Goal: Task Accomplishment & Management: Complete application form

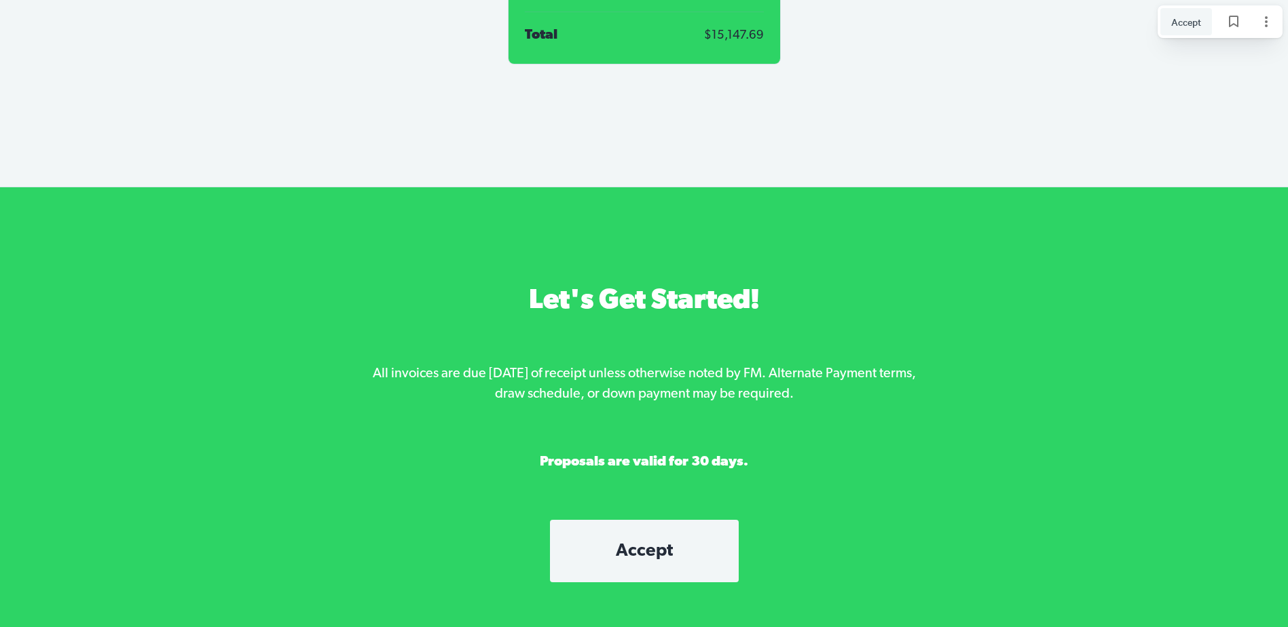
scroll to position [5254, 0]
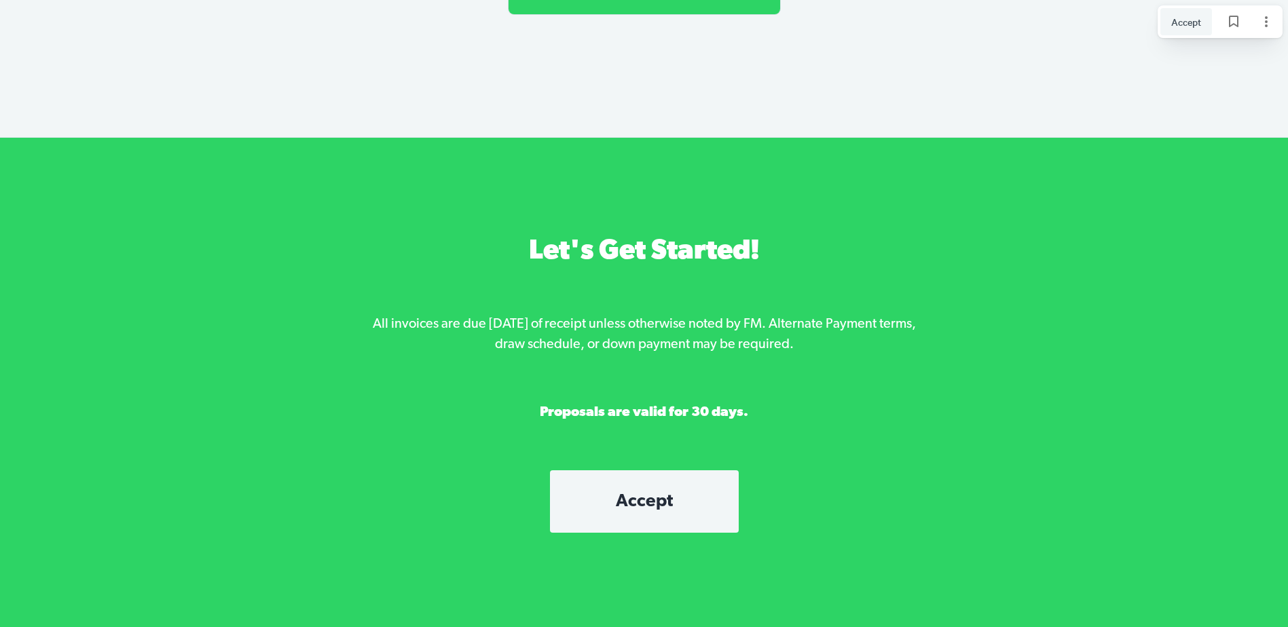
click at [633, 493] on span "Accept" at bounding box center [644, 502] width 134 height 18
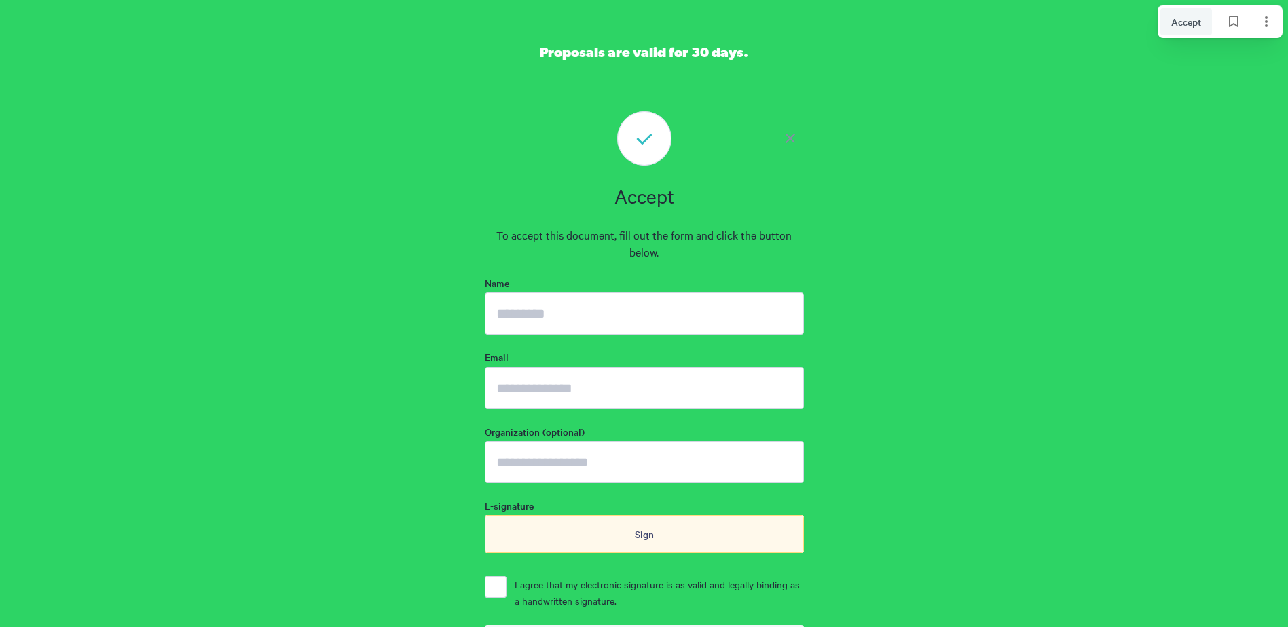
scroll to position [5688, 0]
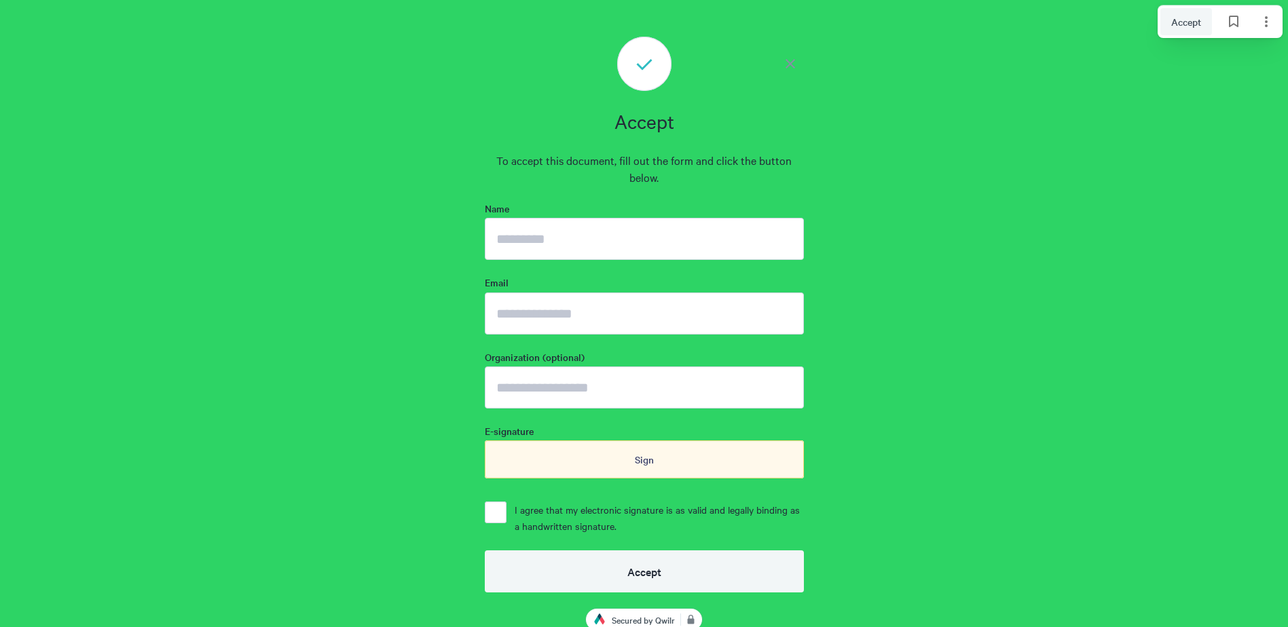
click at [565, 218] on input "Name" at bounding box center [644, 239] width 319 height 42
type input "**********"
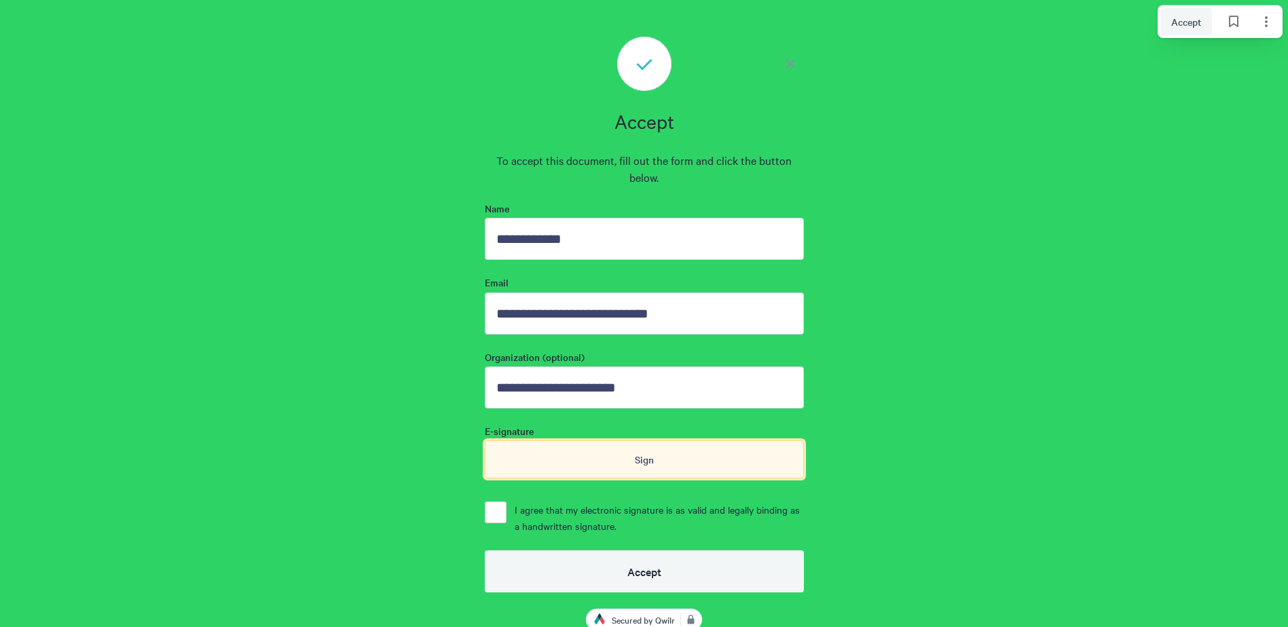
click at [608, 441] on div "Sign" at bounding box center [644, 460] width 319 height 38
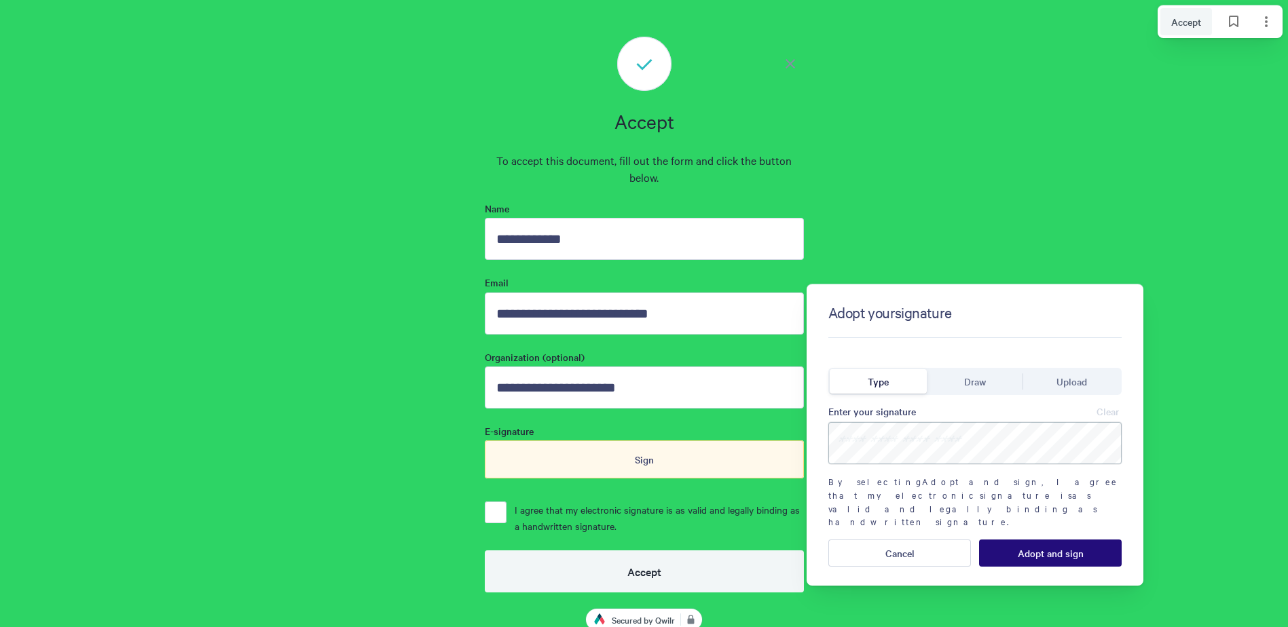
click at [868, 436] on input at bounding box center [974, 443] width 293 height 42
type input "**********"
click at [1052, 548] on span "Adopt and sign" at bounding box center [1051, 553] width 66 height 11
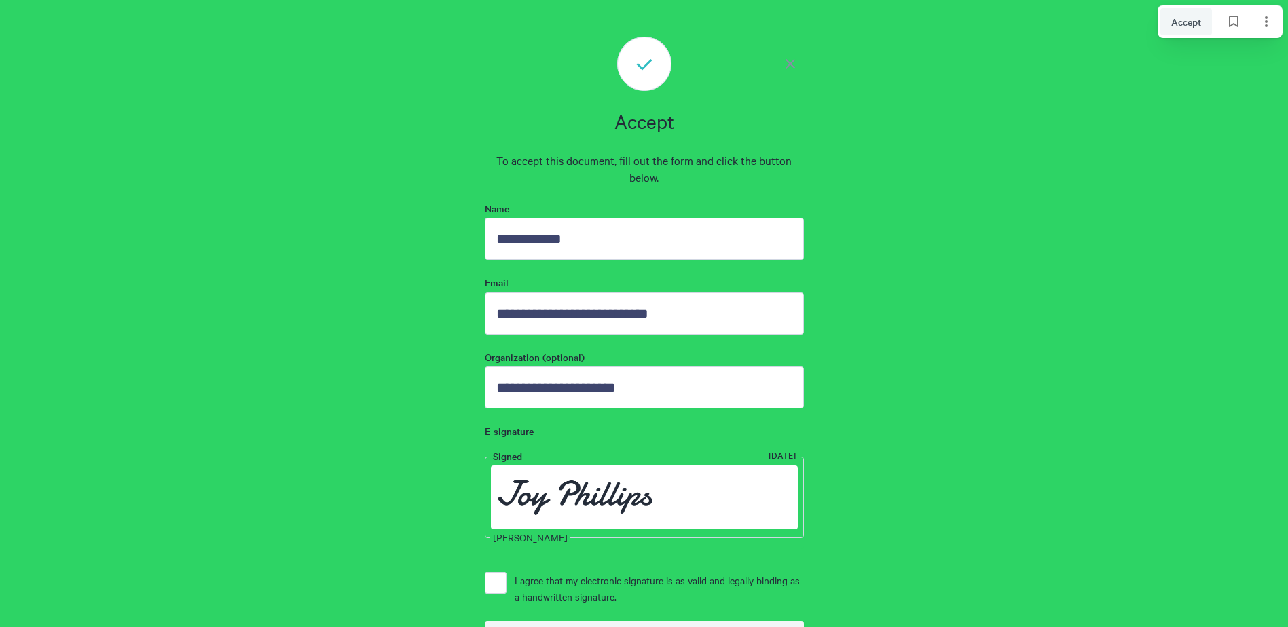
click at [507, 572] on label "I agree that my electronic signature is as valid and legally binding as a handw…" at bounding box center [654, 588] width 297 height 33
click at [506, 572] on button "I agree that my electronic signature is as valid and legally binding as a handw…" at bounding box center [496, 583] width 22 height 22
